Goal: Navigation & Orientation: Understand site structure

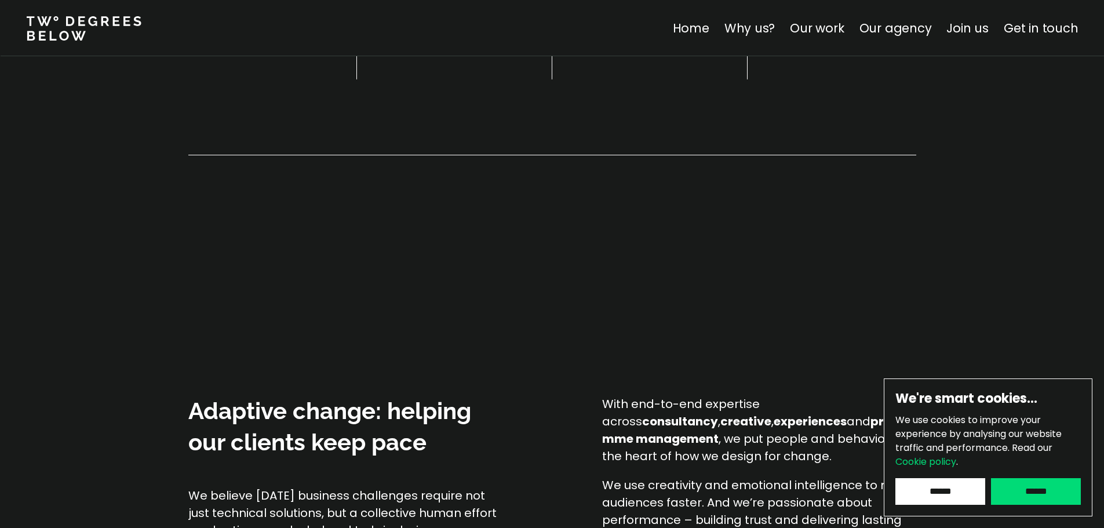
scroll to position [696, 0]
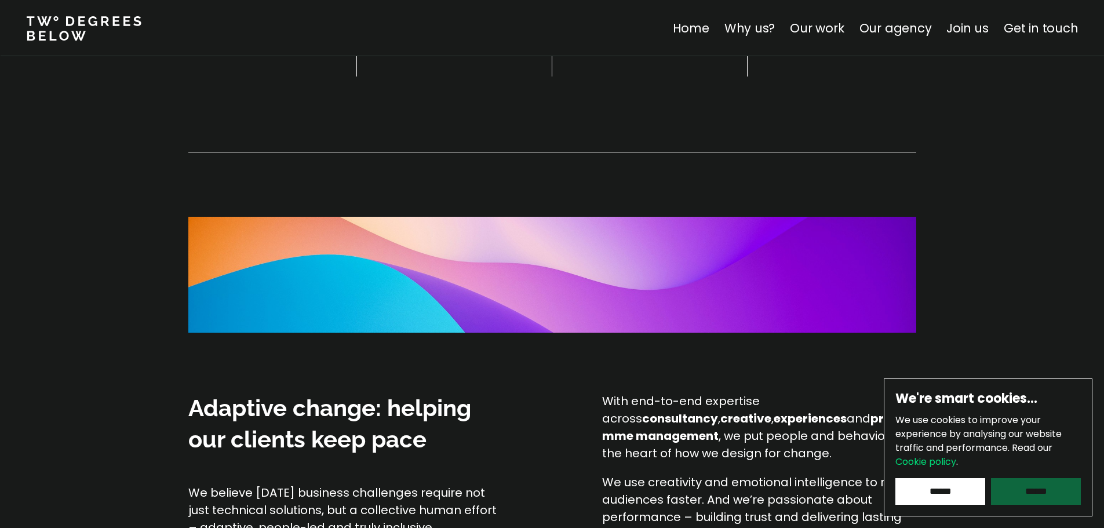
click at [1052, 490] on input "******" at bounding box center [1036, 491] width 90 height 27
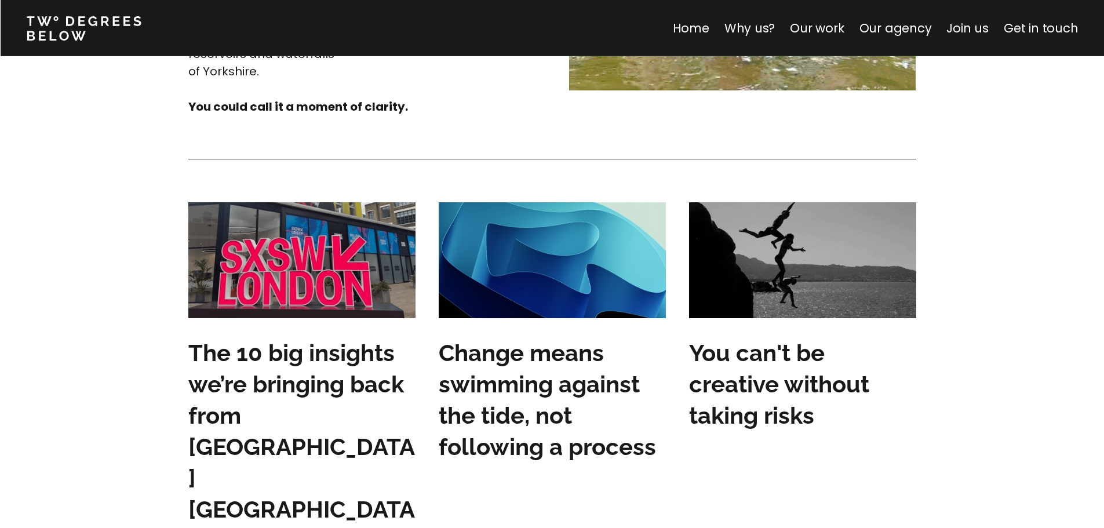
scroll to position [3421, 0]
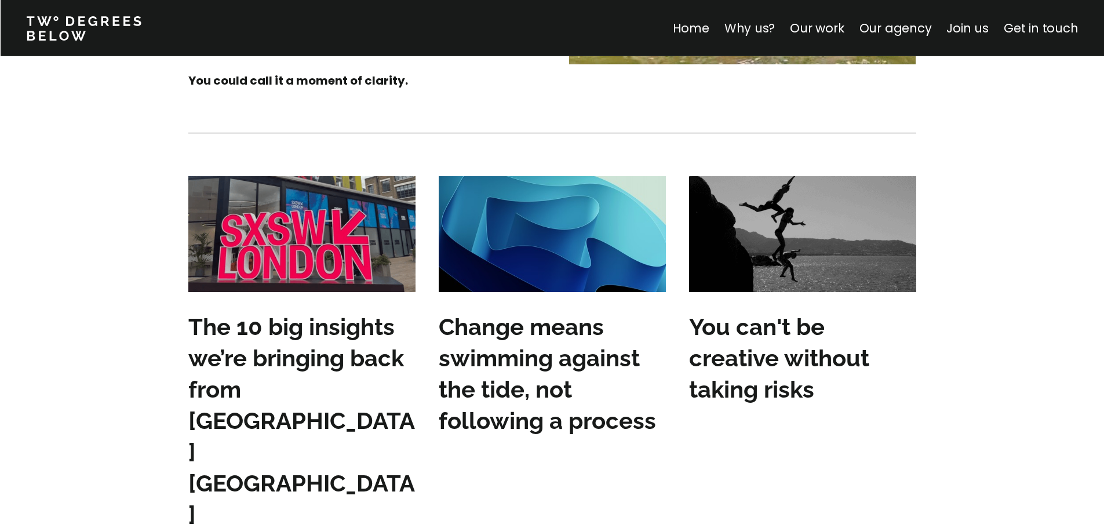
click at [755, 24] on link "Why us?" at bounding box center [749, 28] width 51 height 17
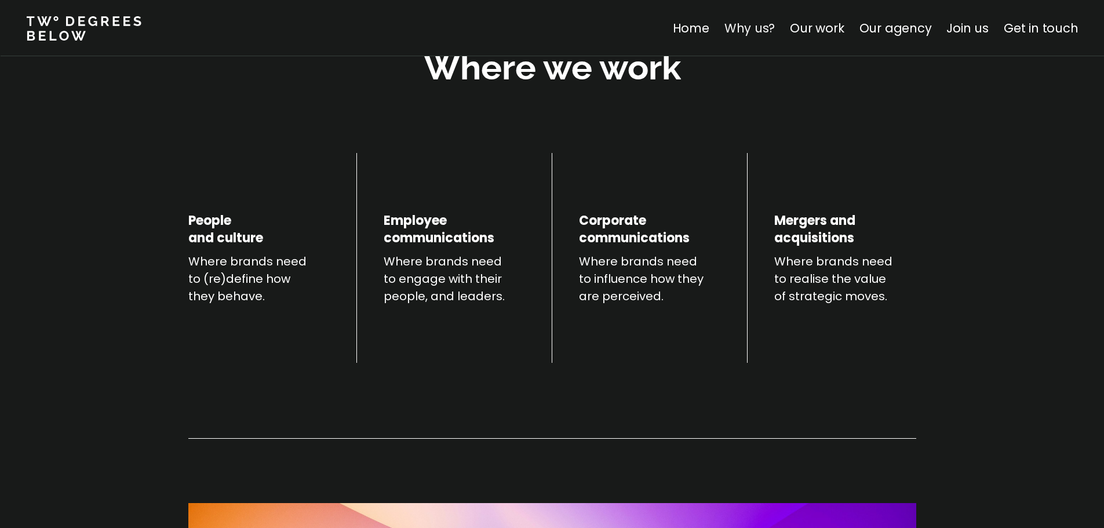
scroll to position [406, 0]
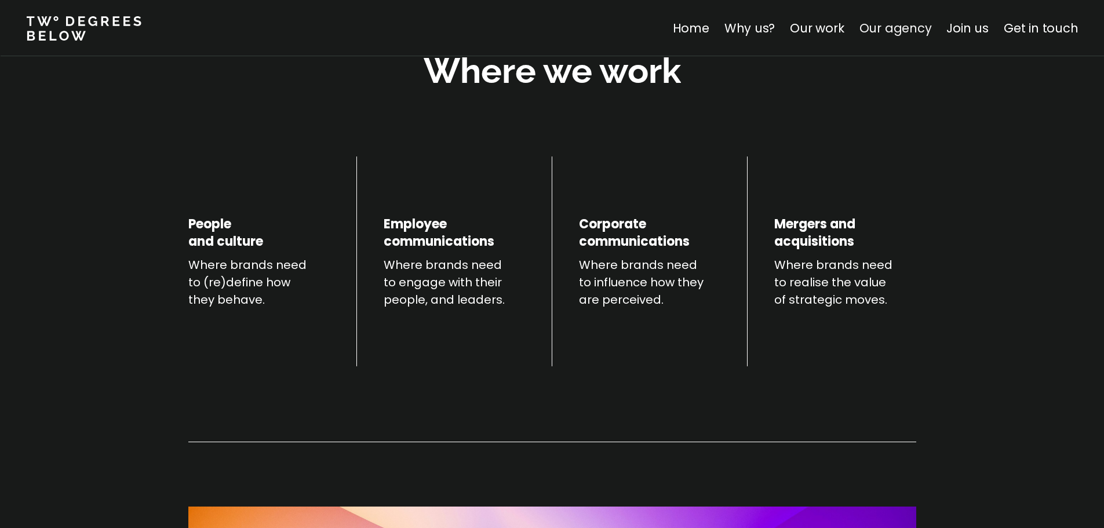
click at [900, 24] on link "Our agency" at bounding box center [895, 28] width 72 height 17
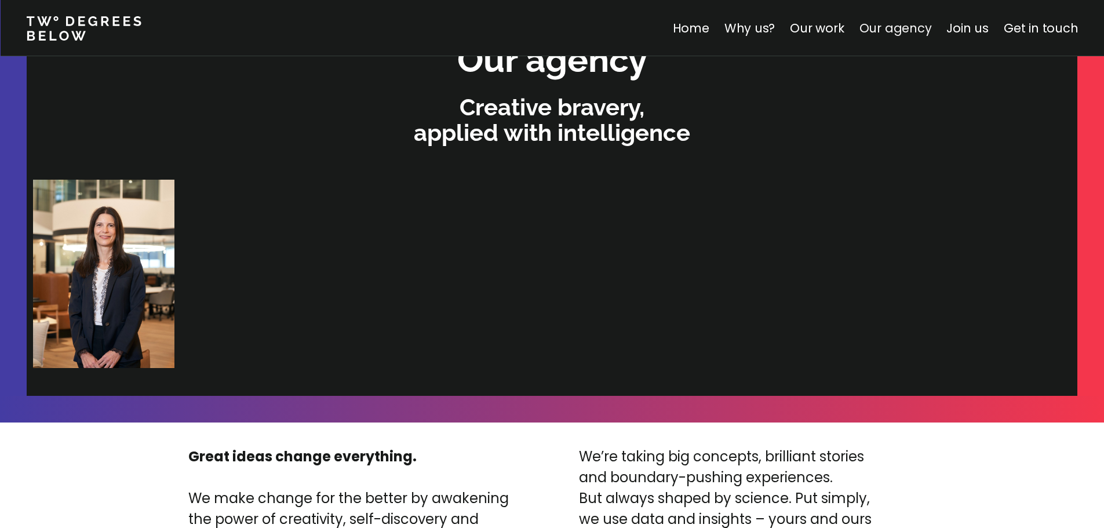
scroll to position [2463, 0]
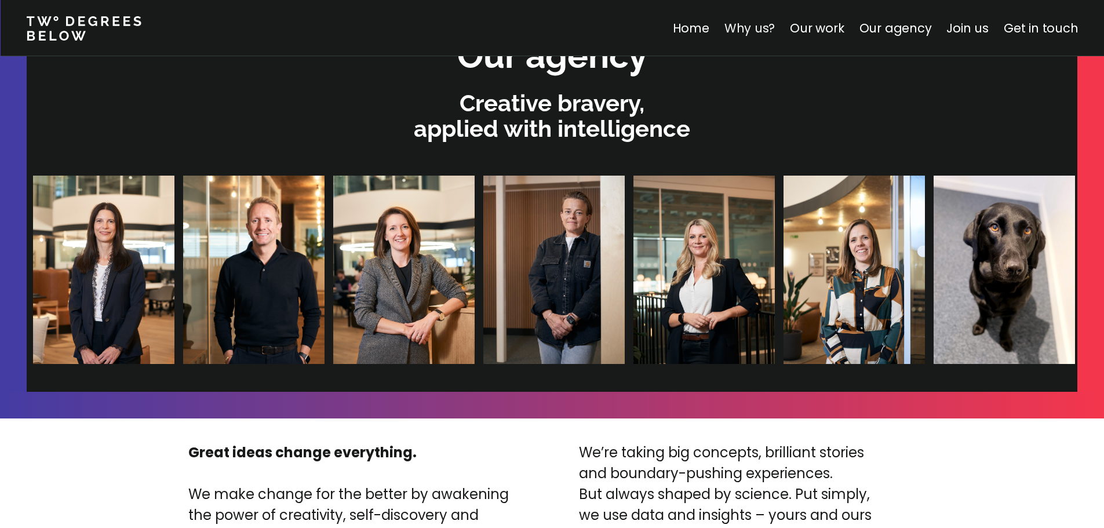
click at [762, 29] on link "Why us?" at bounding box center [749, 28] width 51 height 17
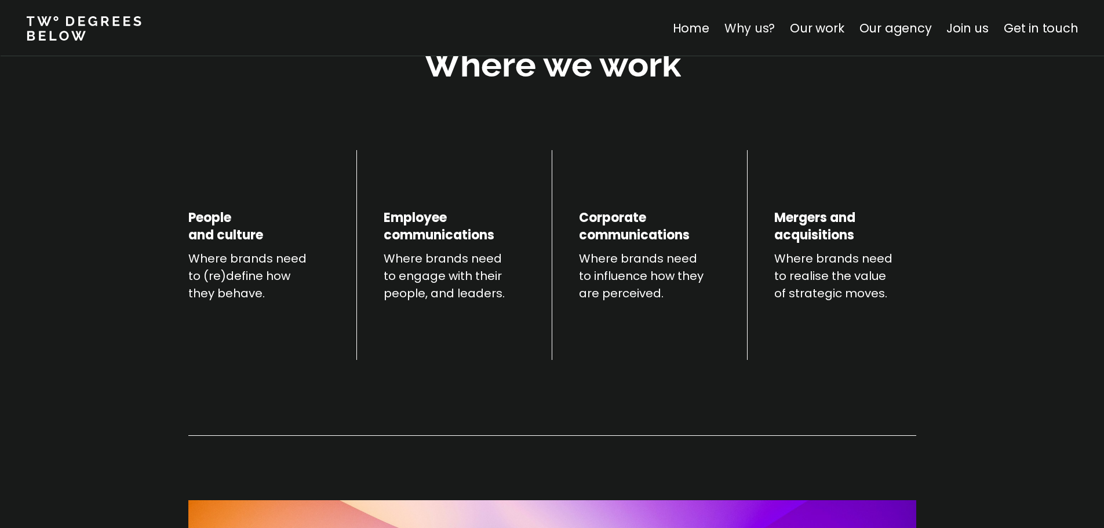
scroll to position [406, 0]
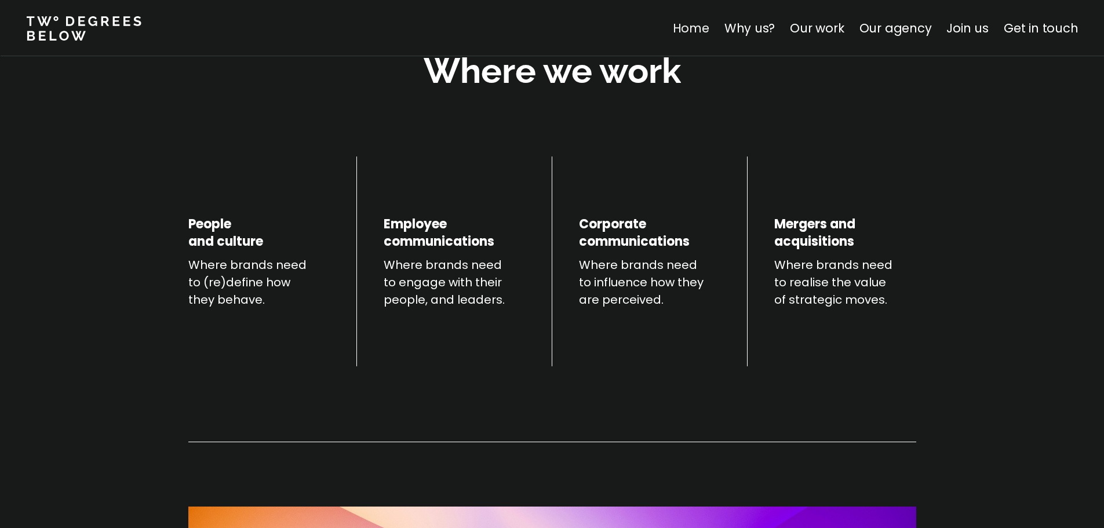
click at [701, 29] on link "Home" at bounding box center [691, 28] width 37 height 17
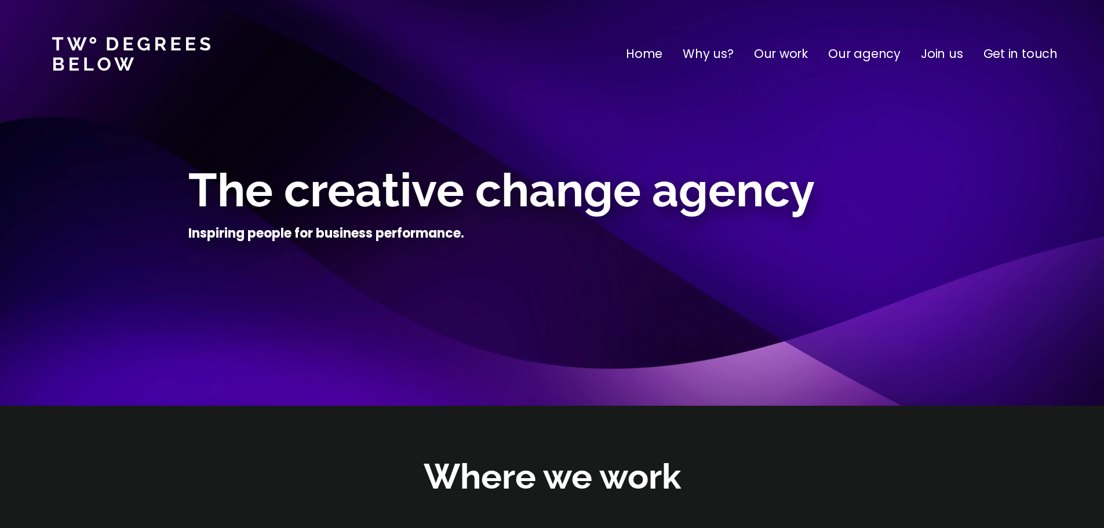
click at [862, 54] on p "Our agency" at bounding box center [865, 54] width 72 height 19
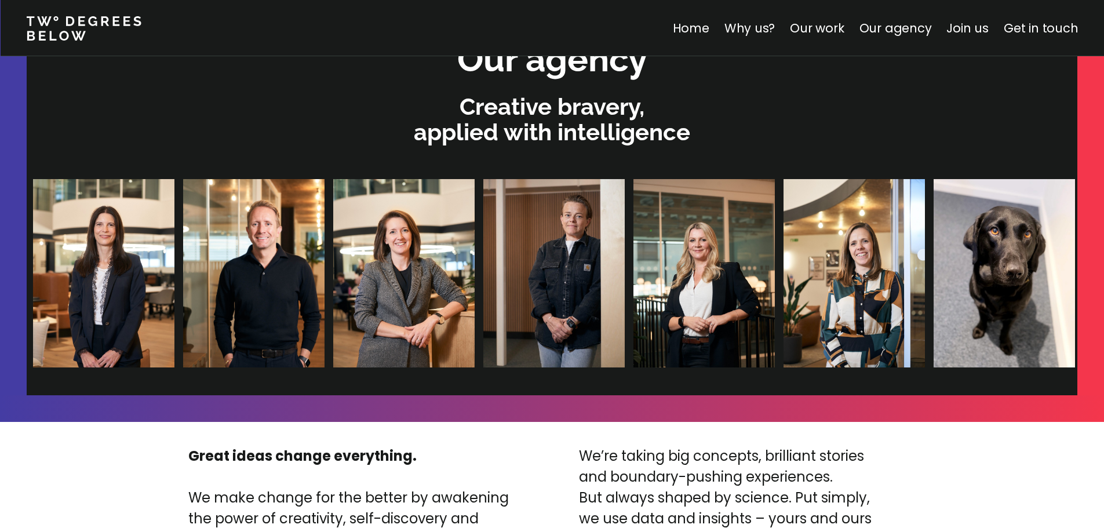
scroll to position [2463, 0]
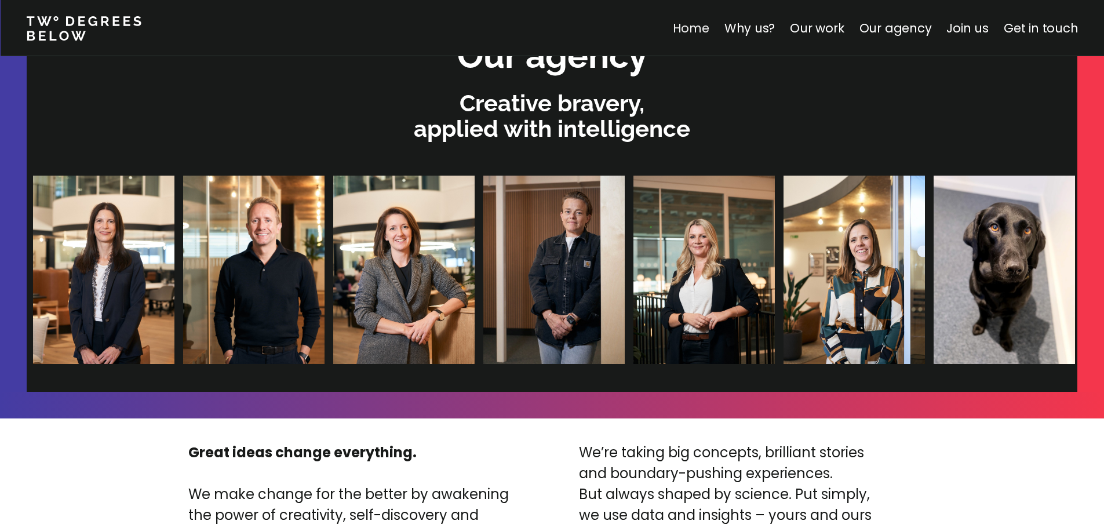
click at [700, 31] on link "Home" at bounding box center [691, 28] width 37 height 17
